Goal: Obtain resource: Obtain resource

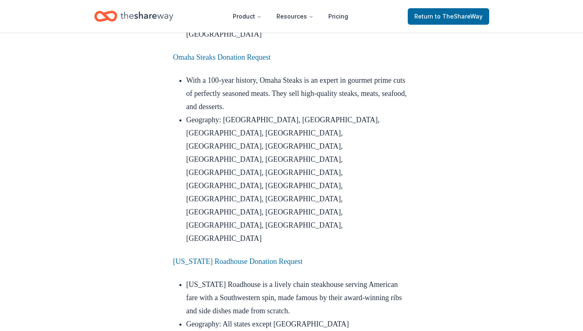
scroll to position [961, 0]
click at [206, 257] on link "Texas Roadhouse Donation Request" at bounding box center [238, 261] width 130 height 8
click at [204, 257] on link "Texas Roadhouse Donation Request" at bounding box center [238, 261] width 130 height 8
click at [252, 257] on link "Texas Roadhouse Donation Request" at bounding box center [238, 261] width 130 height 8
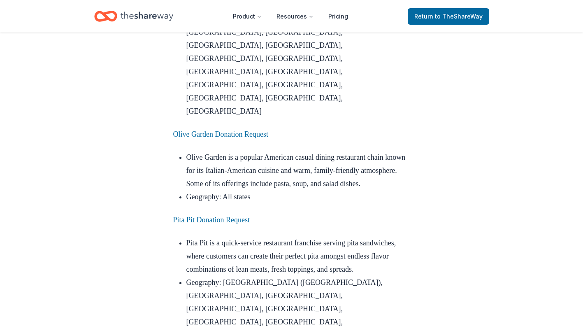
scroll to position [1867, 0]
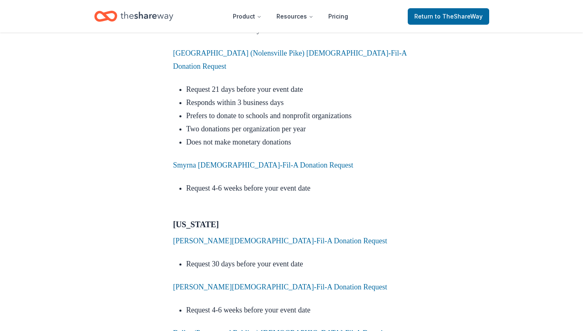
scroll to position [4739, 0]
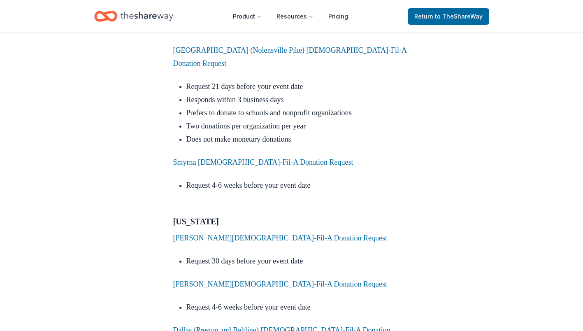
click at [267, 326] on link "Dallas (Preston and Beltline) Chick-Fil-A Donation Request" at bounding box center [281, 336] width 217 height 21
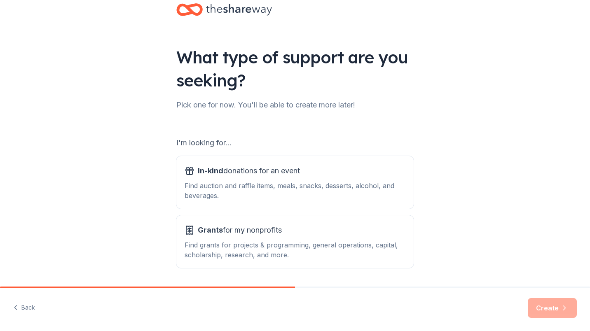
scroll to position [46, 0]
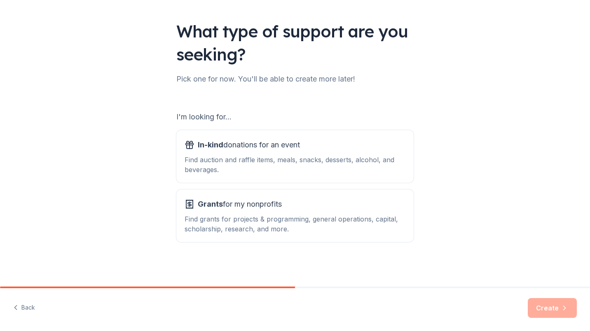
click at [242, 145] on span "In-kind donations for an event" at bounding box center [249, 144] width 102 height 13
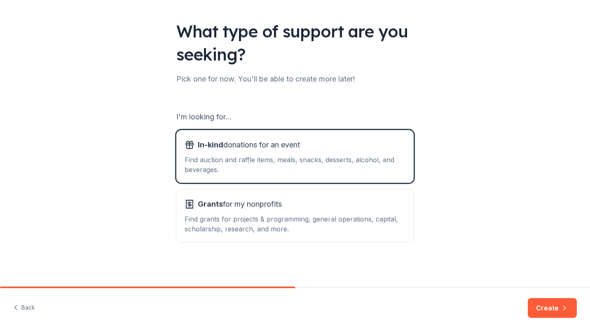
click at [536, 310] on button "Create" at bounding box center [551, 308] width 49 height 20
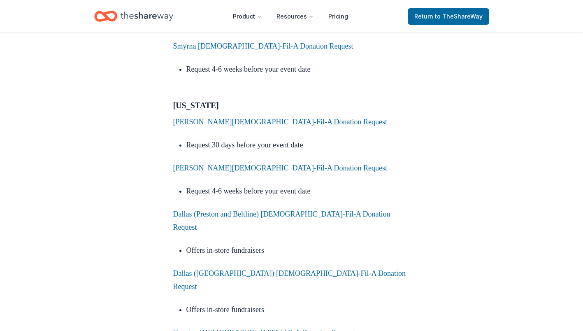
scroll to position [4859, 0]
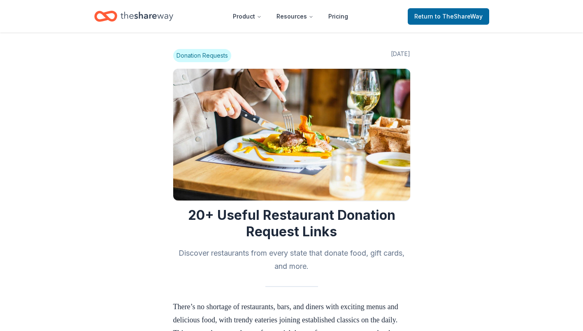
scroll to position [1867, 0]
